Goal: Complete application form: Complete application form

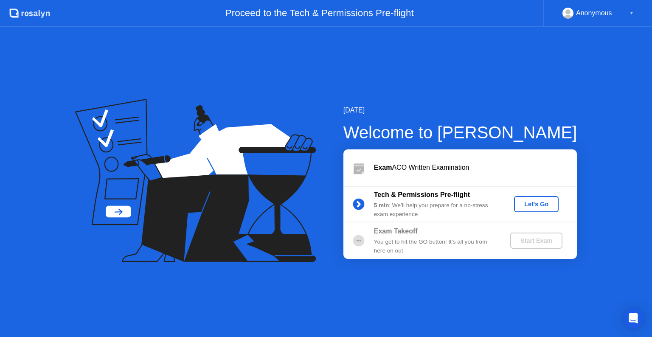
click at [528, 205] on div "Let's Go" at bounding box center [537, 204] width 38 height 7
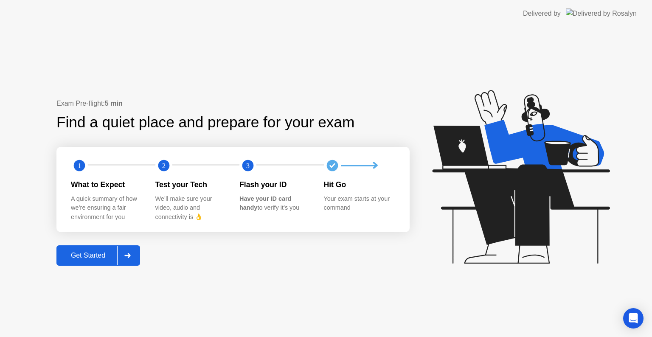
click at [102, 255] on div "Get Started" at bounding box center [88, 256] width 58 height 8
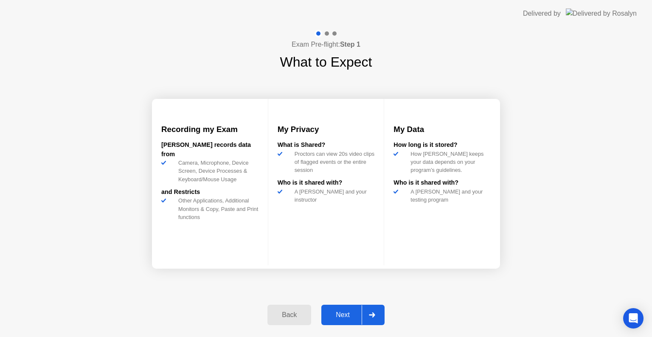
click at [344, 314] on div "Next" at bounding box center [343, 315] width 38 height 8
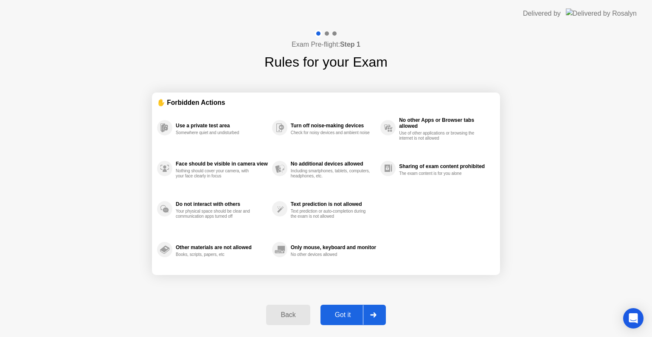
click at [336, 311] on div "Got it" at bounding box center [343, 315] width 40 height 8
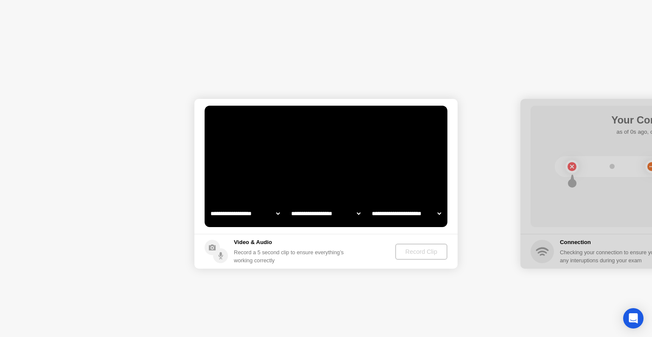
select select "**********"
select select "*******"
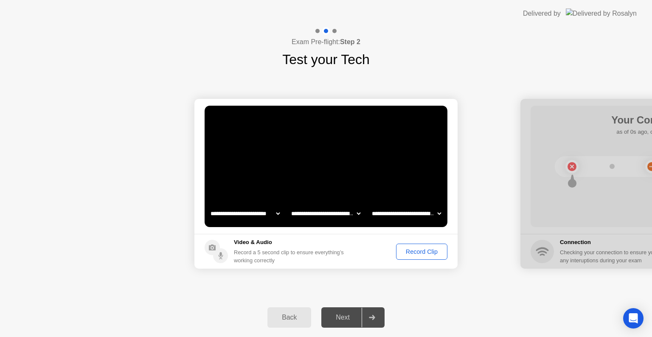
click at [407, 248] on div "Record Clip" at bounding box center [421, 251] width 45 height 7
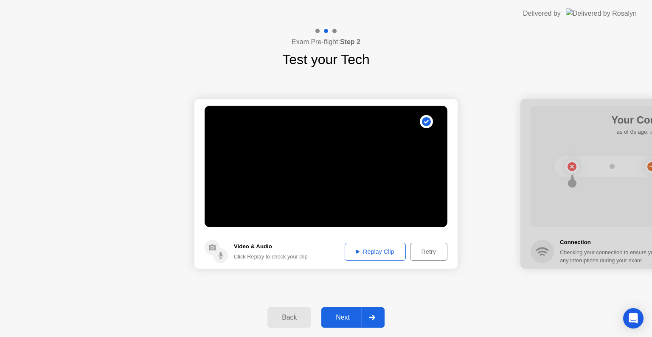
click at [353, 249] on div "Replay Clip" at bounding box center [375, 251] width 55 height 7
click at [340, 316] on div "Next" at bounding box center [343, 318] width 38 height 8
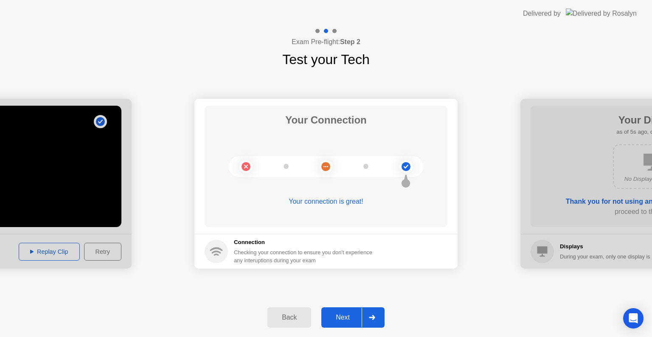
click at [340, 316] on div "Next" at bounding box center [343, 318] width 38 height 8
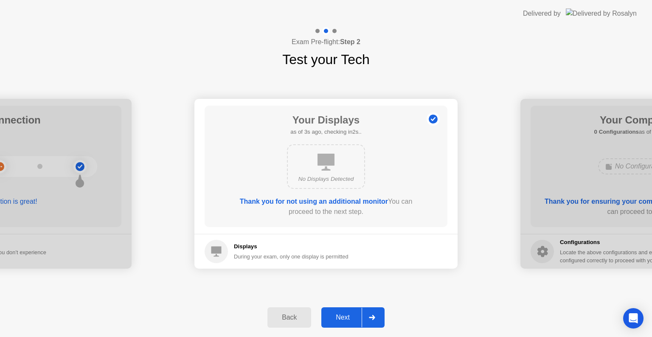
click at [348, 314] on div "Next" at bounding box center [343, 318] width 38 height 8
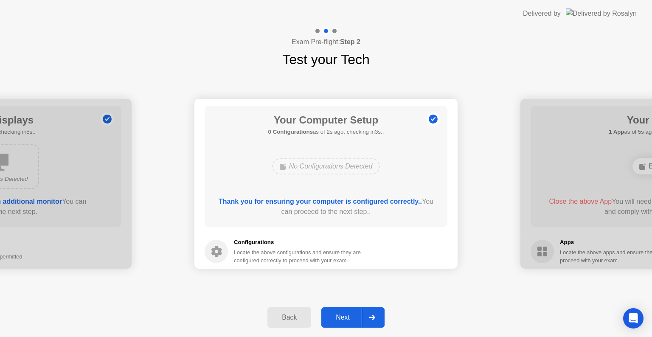
click at [337, 318] on div "Next" at bounding box center [343, 318] width 38 height 8
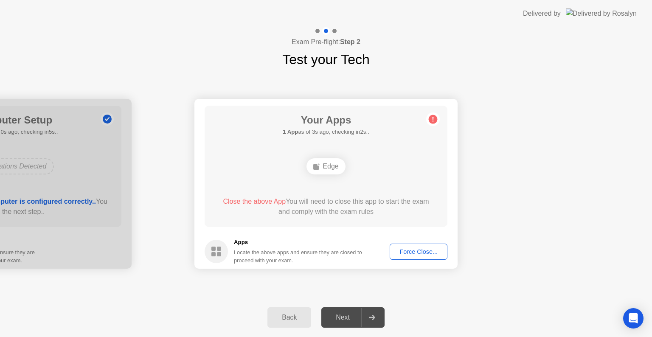
click at [416, 251] on div "Force Close..." at bounding box center [419, 251] width 52 height 7
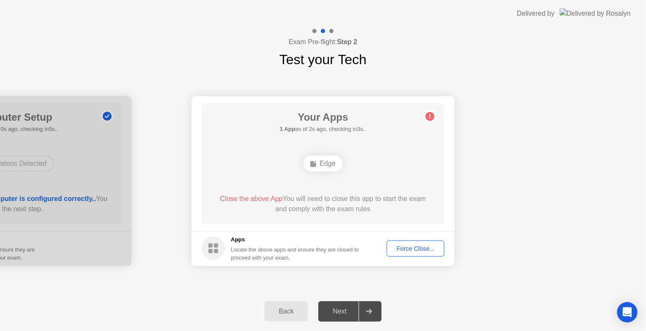
click at [419, 245] on div "Force Close..." at bounding box center [416, 248] width 52 height 7
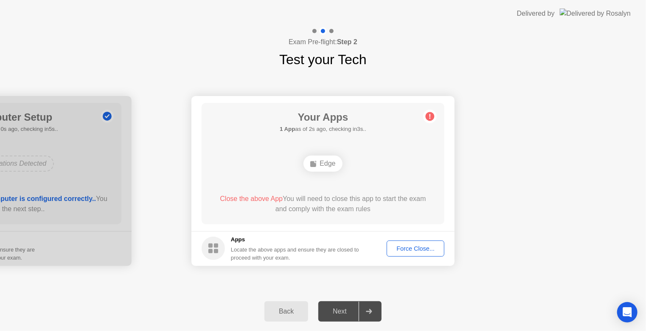
click at [430, 112] on circle at bounding box center [430, 116] width 9 height 9
click at [399, 251] on div "Force Close..." at bounding box center [416, 248] width 52 height 7
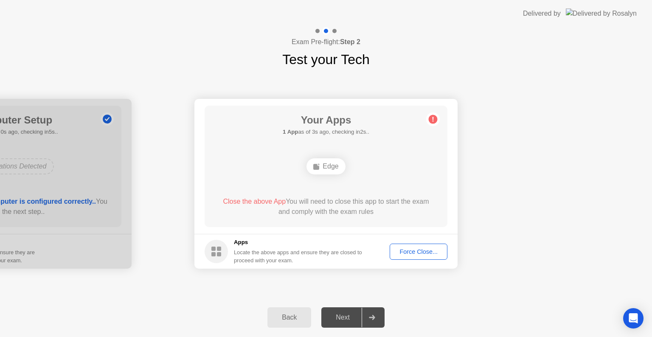
click at [348, 314] on div "Next" at bounding box center [343, 318] width 38 height 8
click at [377, 318] on div at bounding box center [372, 318] width 20 height 20
click at [336, 317] on div "Next" at bounding box center [343, 318] width 38 height 8
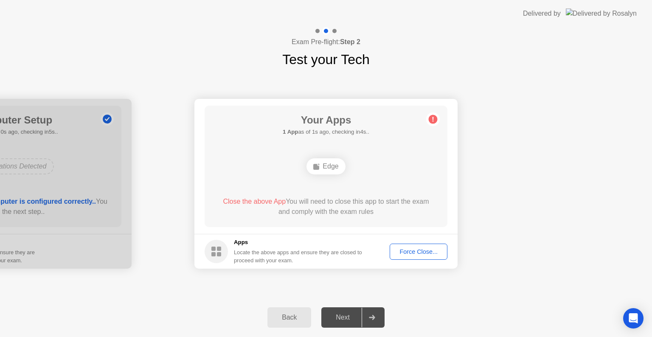
click at [336, 317] on div "Next" at bounding box center [343, 318] width 38 height 8
click at [217, 250] on rect at bounding box center [219, 249] width 4 height 4
click at [345, 315] on div "Next" at bounding box center [343, 318] width 38 height 8
click at [317, 165] on rect at bounding box center [316, 167] width 6 height 6
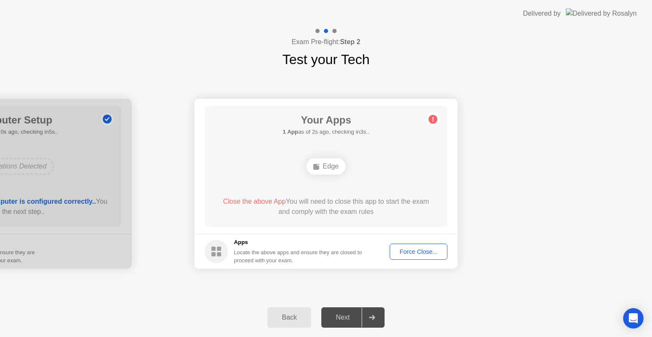
click at [432, 116] on circle at bounding box center [433, 119] width 9 height 9
click at [339, 316] on div "Next" at bounding box center [343, 318] width 38 height 8
click at [404, 248] on div "Force Close..." at bounding box center [419, 251] width 52 height 7
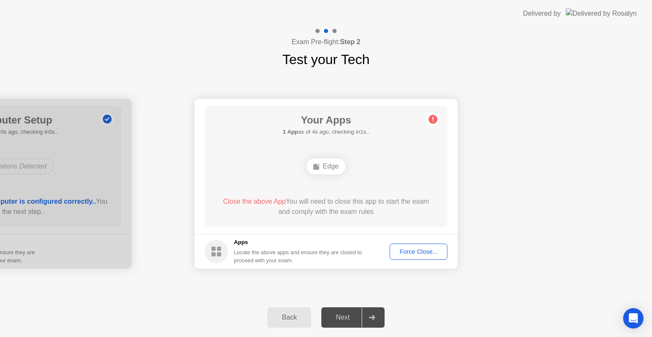
click at [416, 249] on div "Force Close..." at bounding box center [419, 251] width 52 height 7
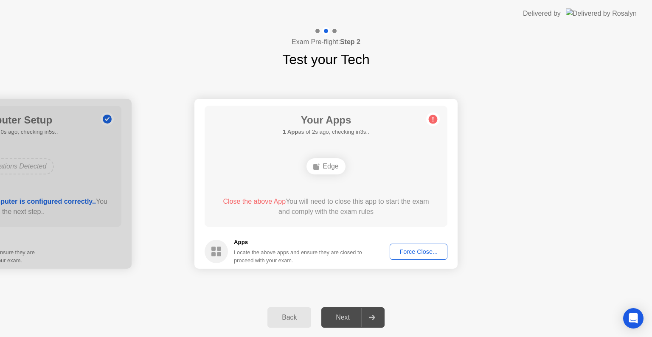
click at [343, 316] on div "Next" at bounding box center [343, 318] width 38 height 8
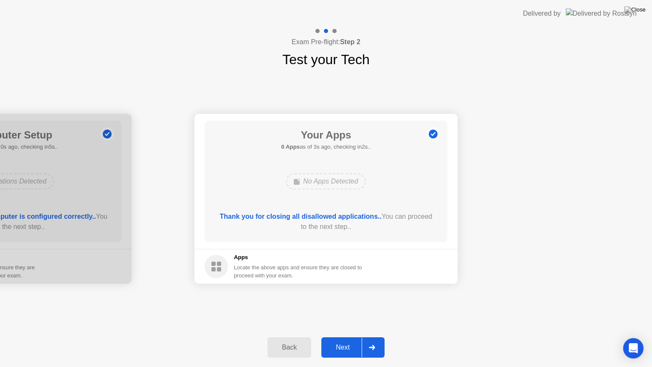
click at [339, 337] on div "Next" at bounding box center [343, 348] width 38 height 8
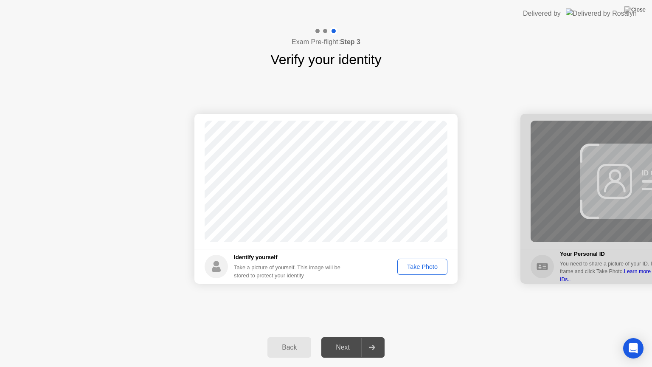
click at [415, 267] on div "Take Photo" at bounding box center [423, 266] width 44 height 7
click at [341, 337] on div "Next" at bounding box center [343, 348] width 38 height 8
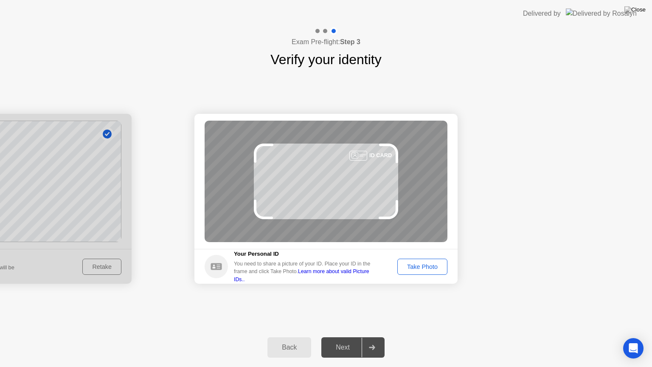
click at [407, 267] on div "Take Photo" at bounding box center [423, 266] width 44 height 7
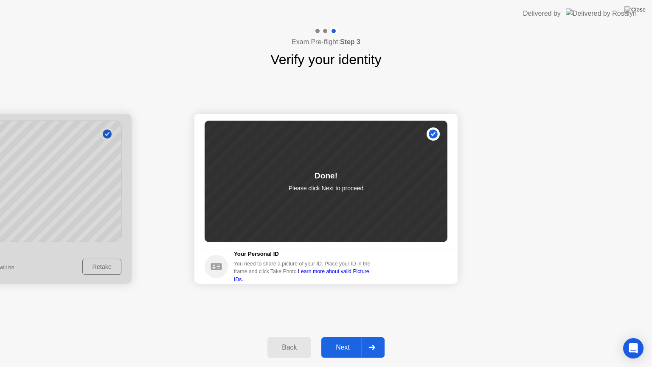
click at [325, 337] on button "Next" at bounding box center [353, 347] width 63 height 20
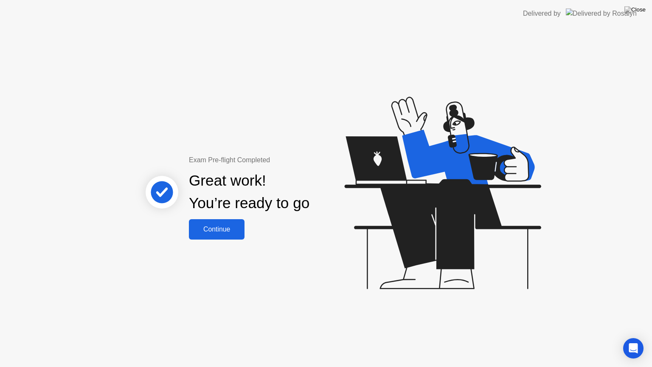
click at [217, 238] on button "Continue" at bounding box center [217, 229] width 56 height 20
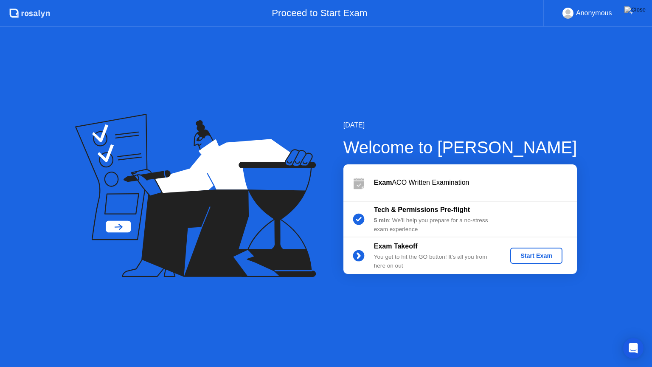
click at [524, 258] on div "Start Exam" at bounding box center [536, 255] width 45 height 7
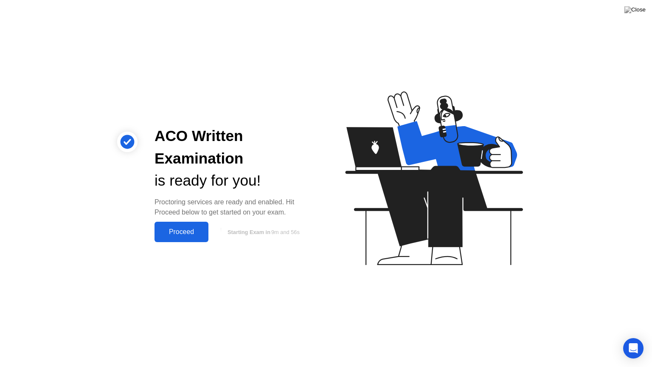
click at [185, 226] on button "Proceed" at bounding box center [182, 232] width 54 height 20
